Goal: Task Accomplishment & Management: Manage account settings

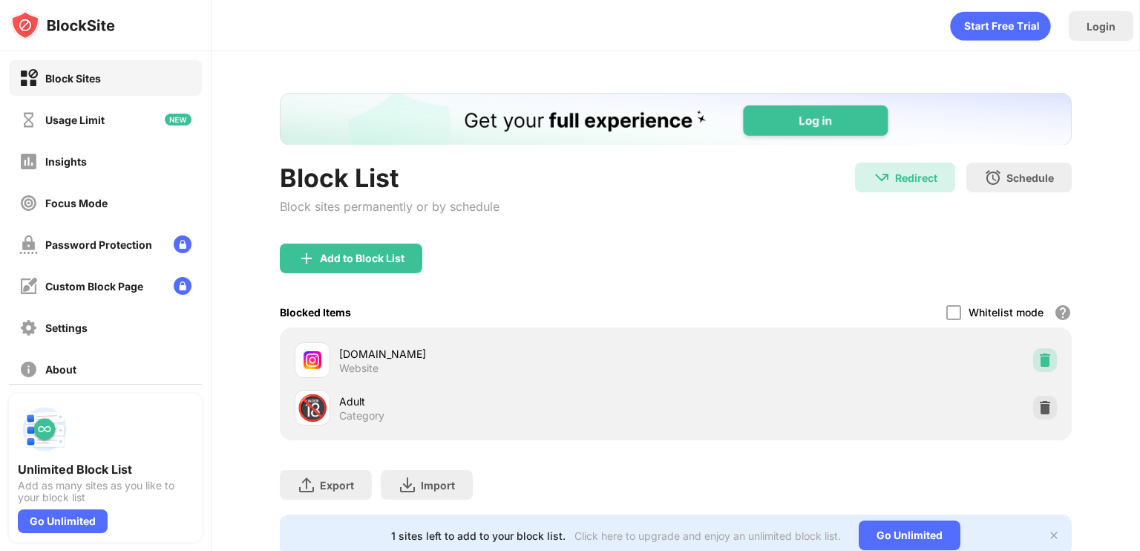
click at [1037, 355] on img at bounding box center [1044, 359] width 15 height 15
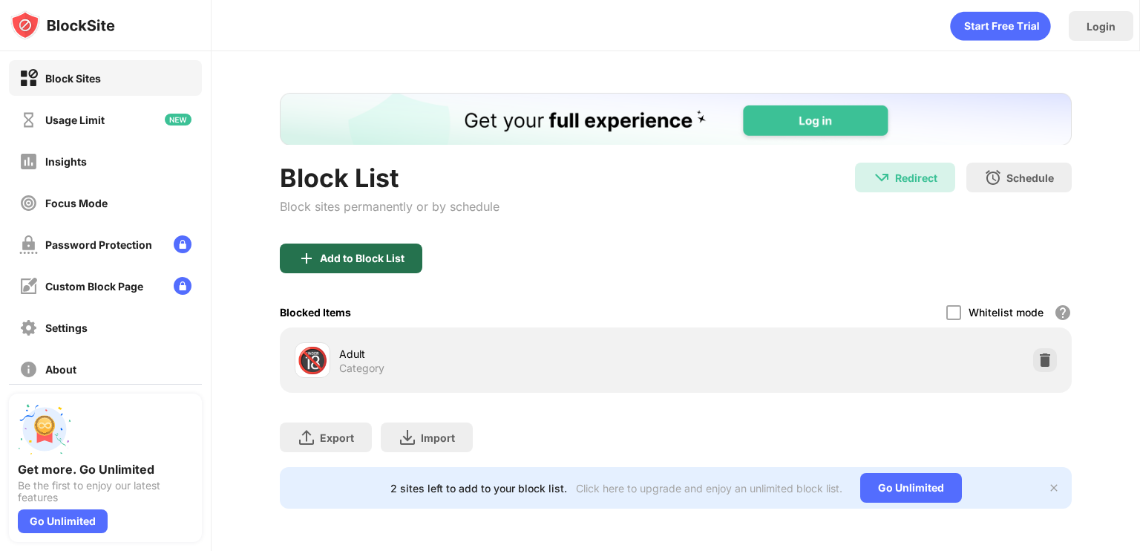
click at [301, 266] on div "Add to Block List" at bounding box center [351, 258] width 142 height 30
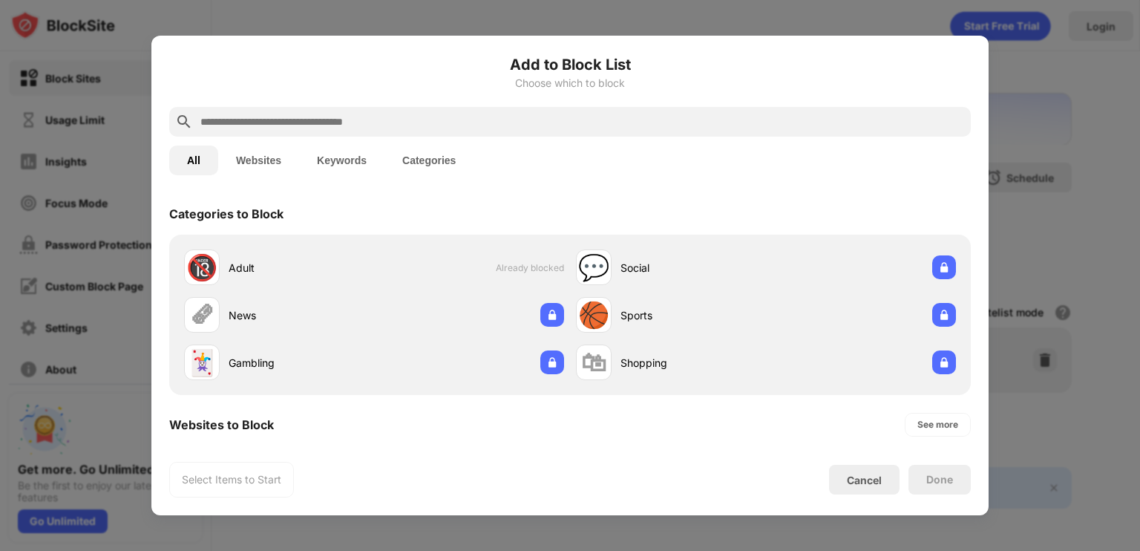
click at [361, 113] on input "text" at bounding box center [582, 122] width 766 height 18
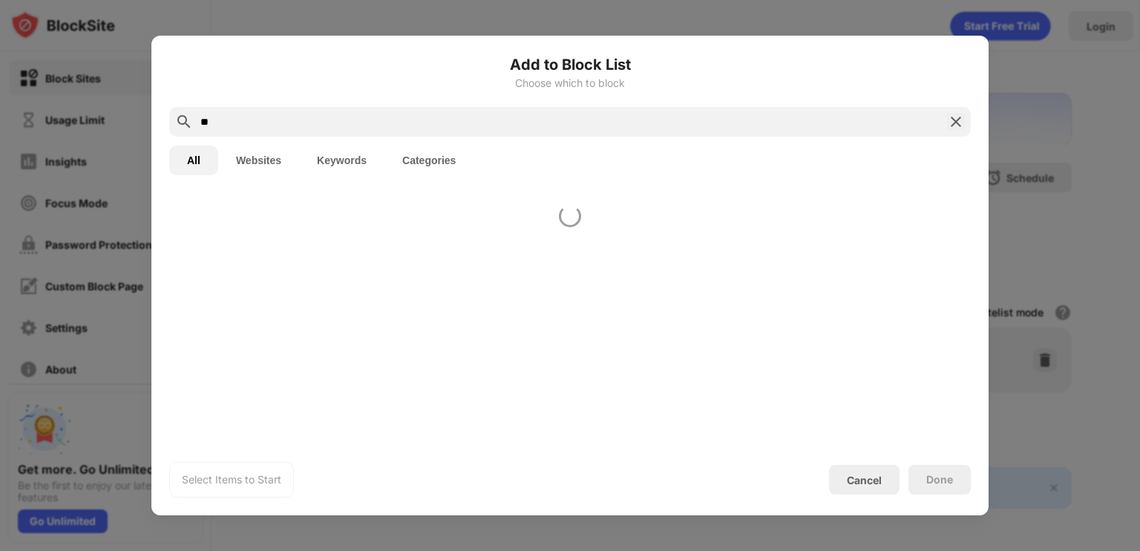
type input "*"
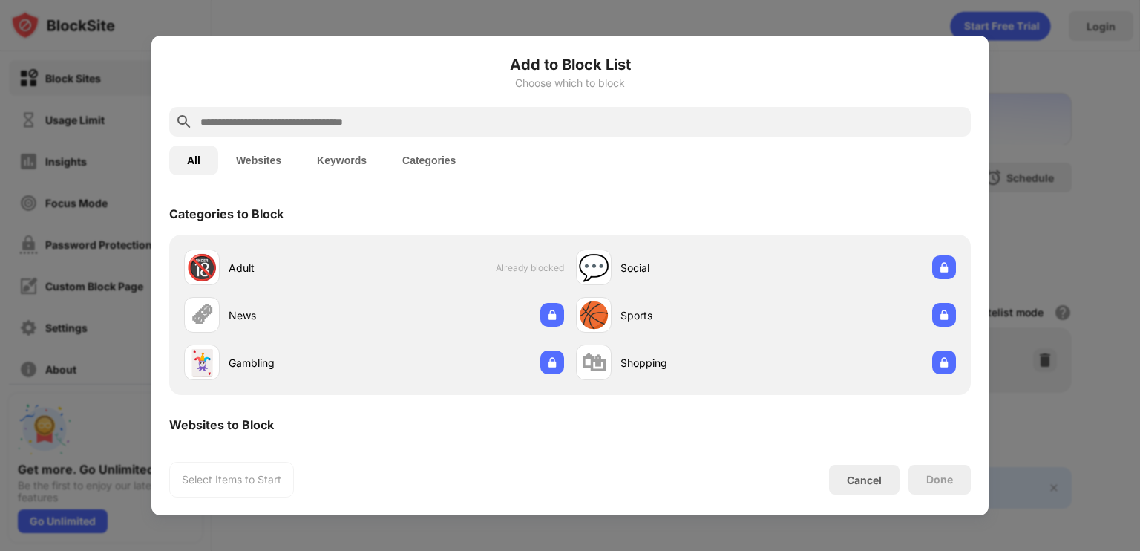
type input "*"
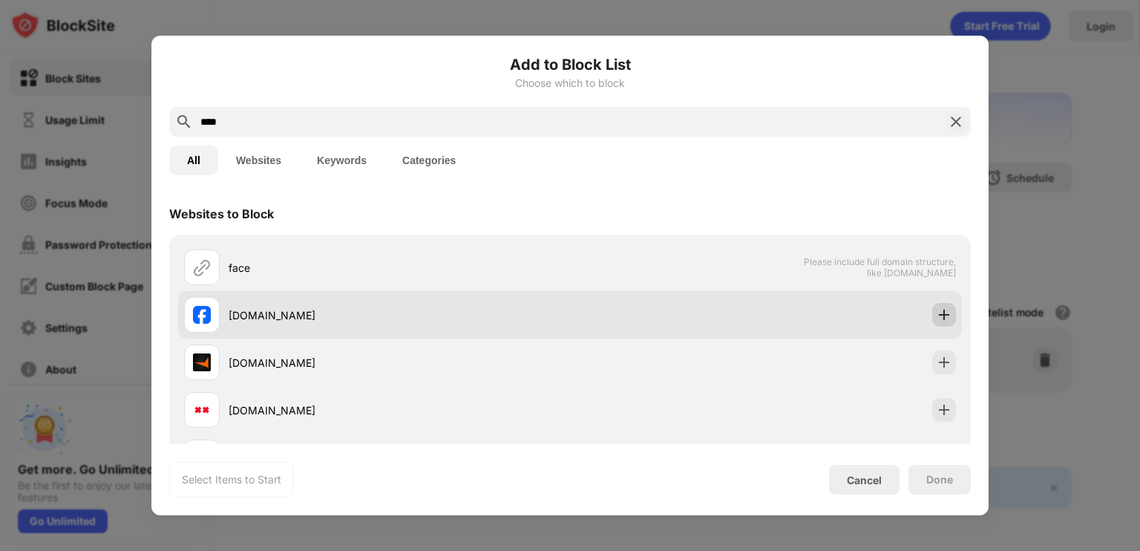
type input "****"
click at [936, 309] on img at bounding box center [943, 314] width 15 height 15
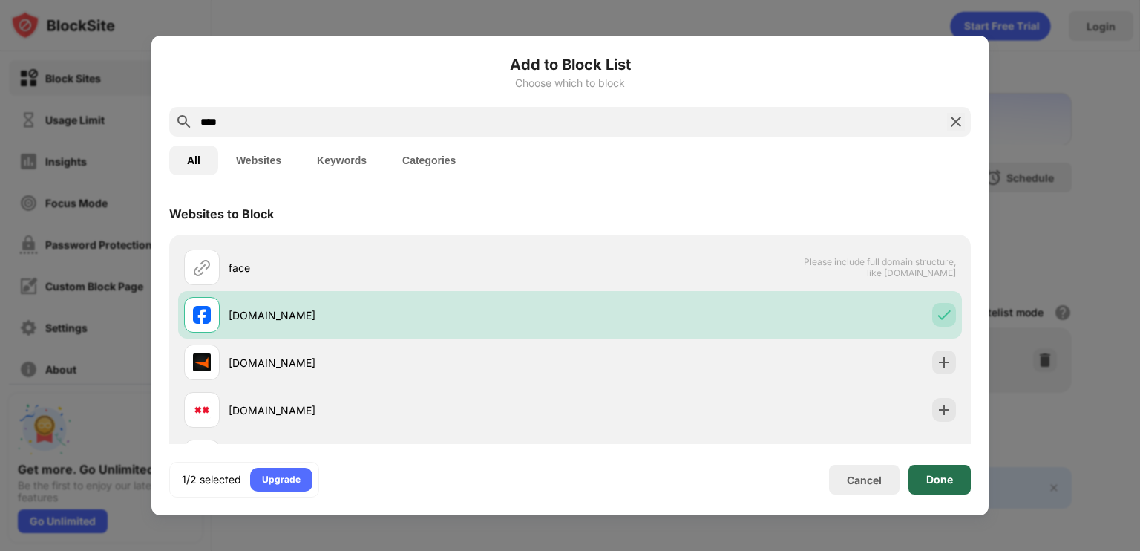
click at [939, 483] on div "Done" at bounding box center [939, 479] width 27 height 12
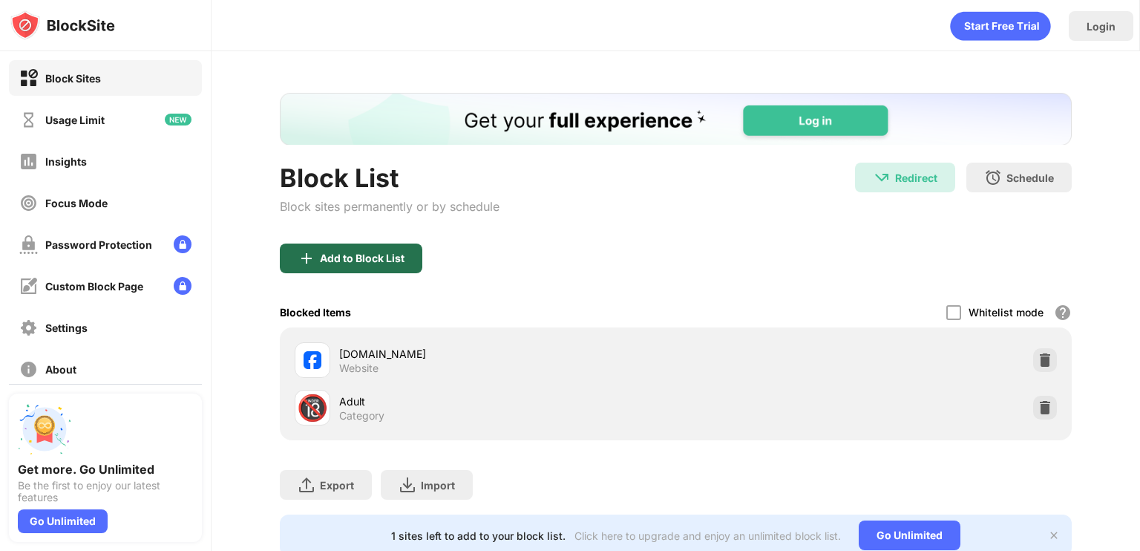
click at [352, 252] on div "Add to Block List" at bounding box center [362, 258] width 85 height 12
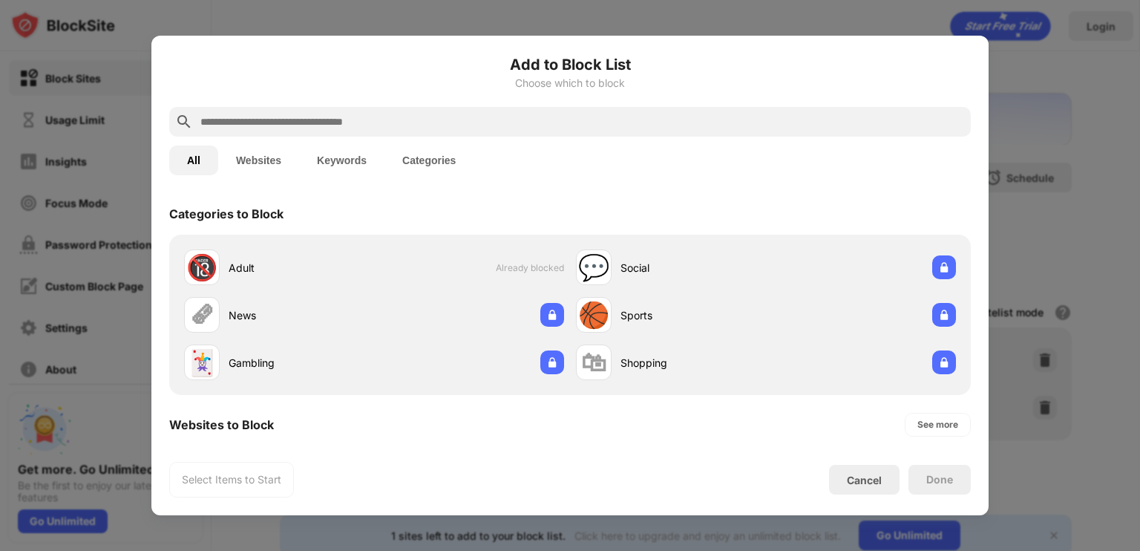
click at [364, 115] on input "text" at bounding box center [582, 122] width 766 height 18
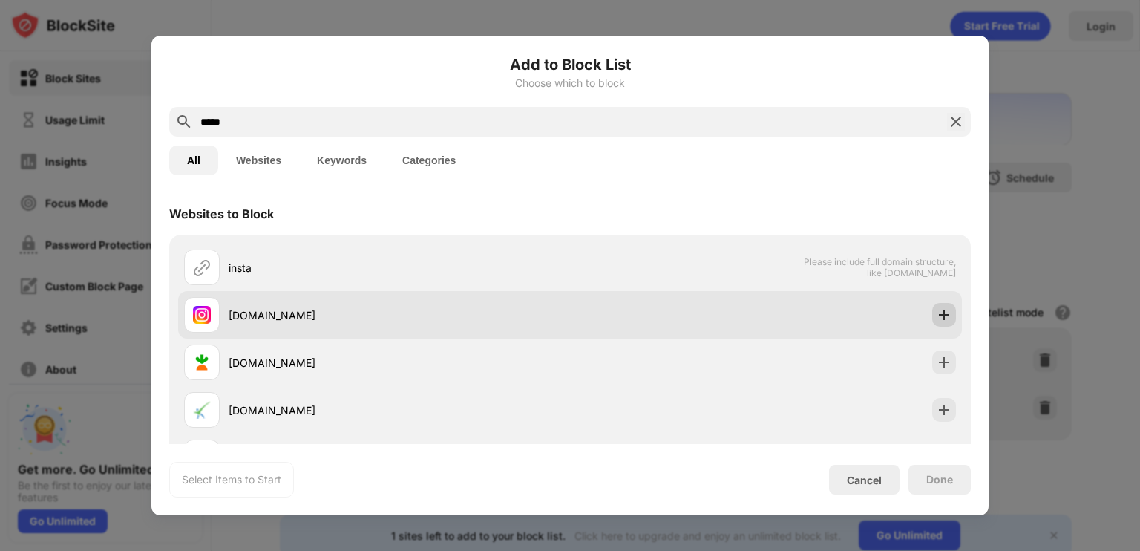
type input "*****"
click at [932, 315] on div at bounding box center [944, 315] width 24 height 24
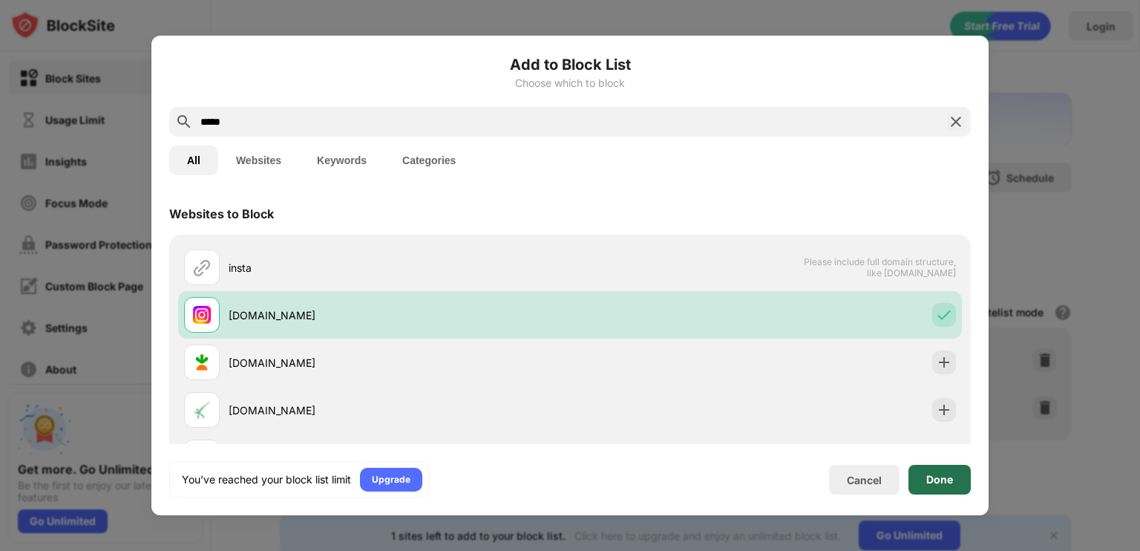
click at [941, 483] on div "Done" at bounding box center [939, 479] width 27 height 12
